Goal: Check status

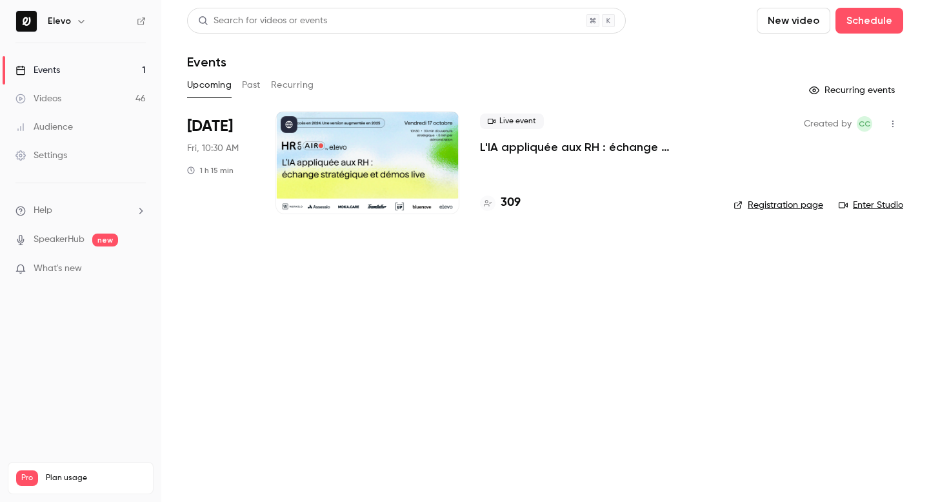
click at [239, 90] on div "Upcoming Past Recurring" at bounding box center [545, 85] width 716 height 21
click at [256, 92] on button "Past" at bounding box center [251, 85] width 19 height 21
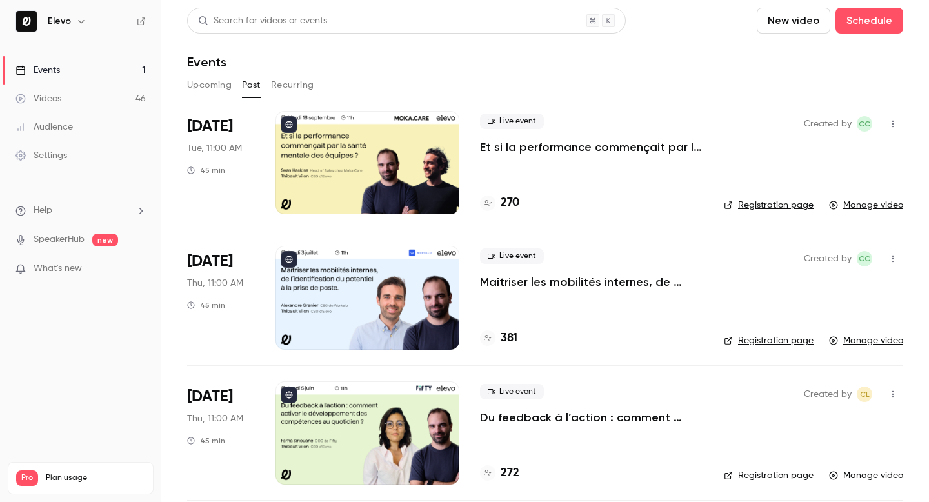
click at [539, 149] on p "Et si la performance commençait par la santé mentale des équipes ?" at bounding box center [591, 146] width 223 height 15
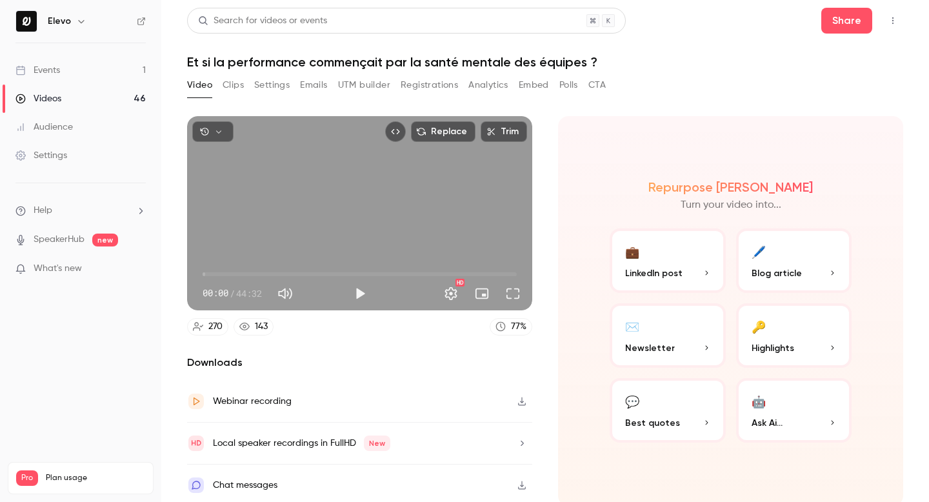
click at [405, 88] on button "Registrations" at bounding box center [429, 85] width 57 height 21
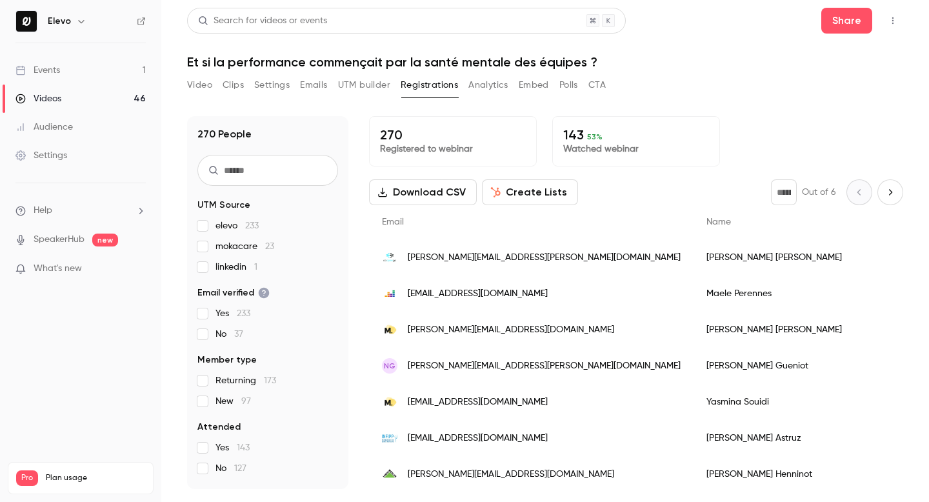
click at [210, 266] on label "linkedin 1" at bounding box center [267, 267] width 141 height 13
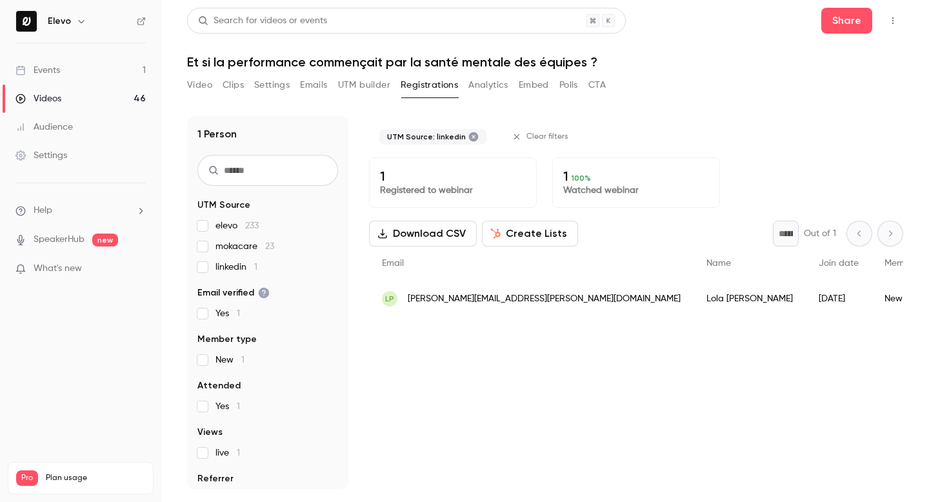
click at [210, 266] on label "linkedin 1" at bounding box center [267, 267] width 141 height 13
